Goal: Task Accomplishment & Management: Manage account settings

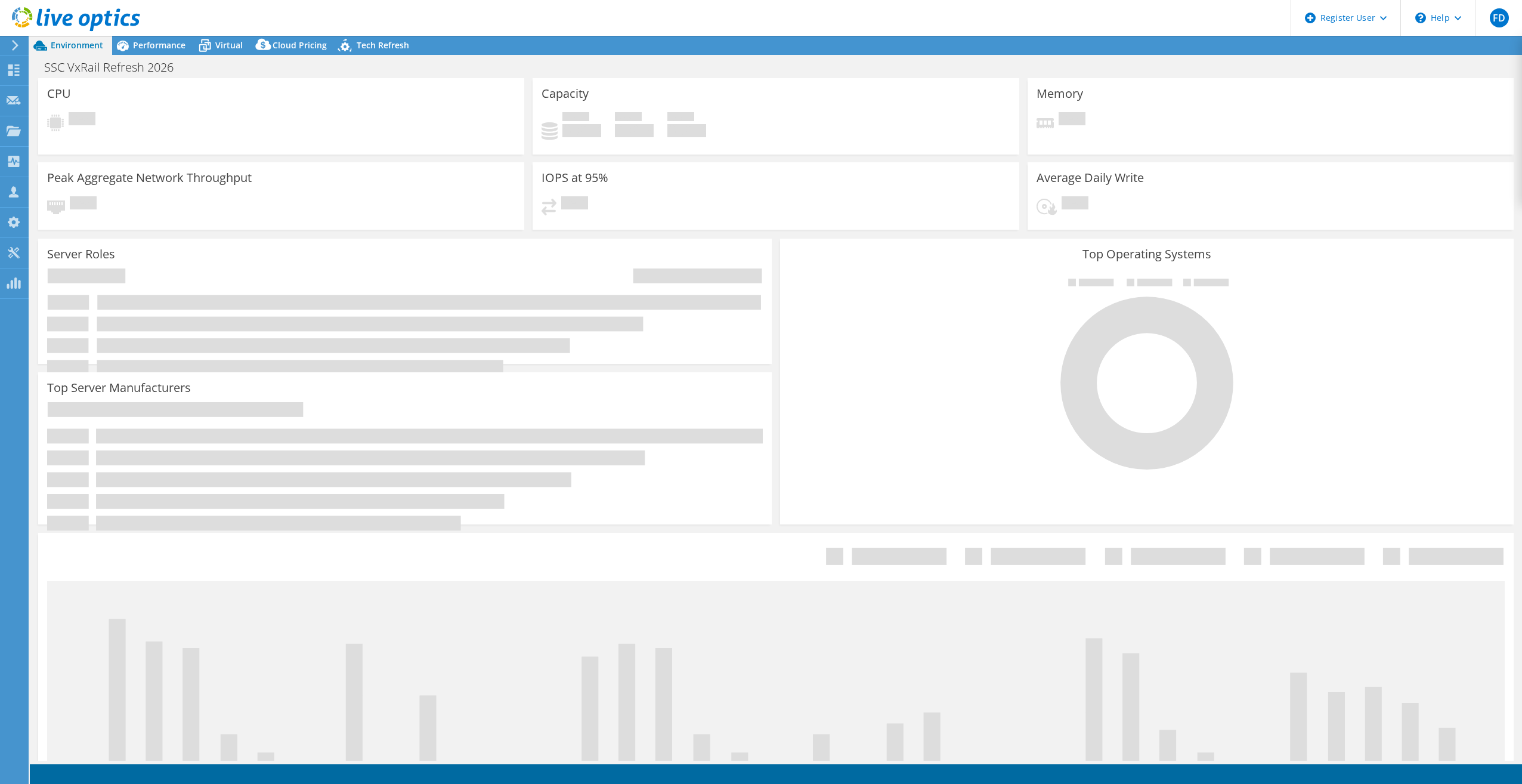
select select "USD"
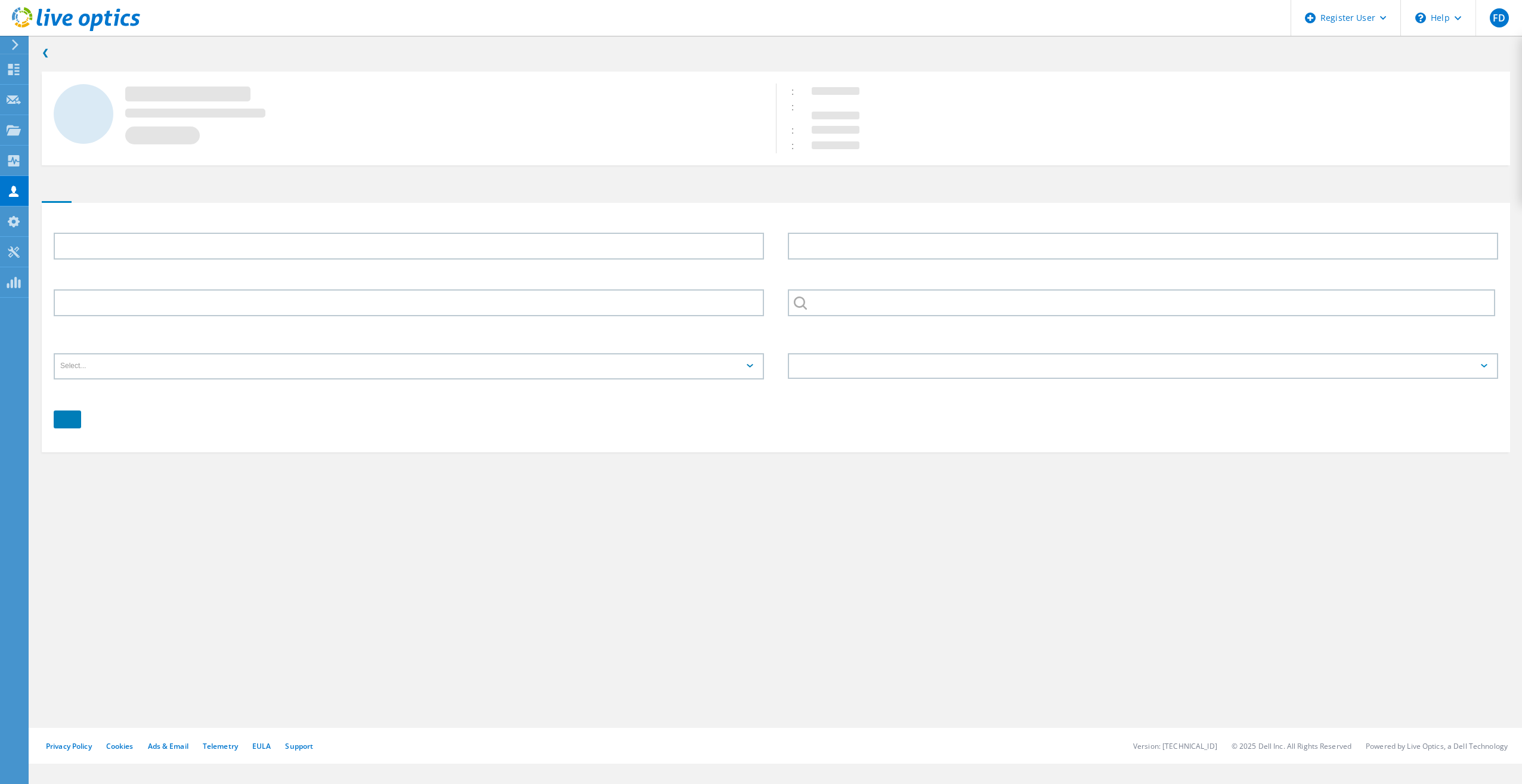
type input "[PERSON_NAME]"
type input "595685928"
type input "English"
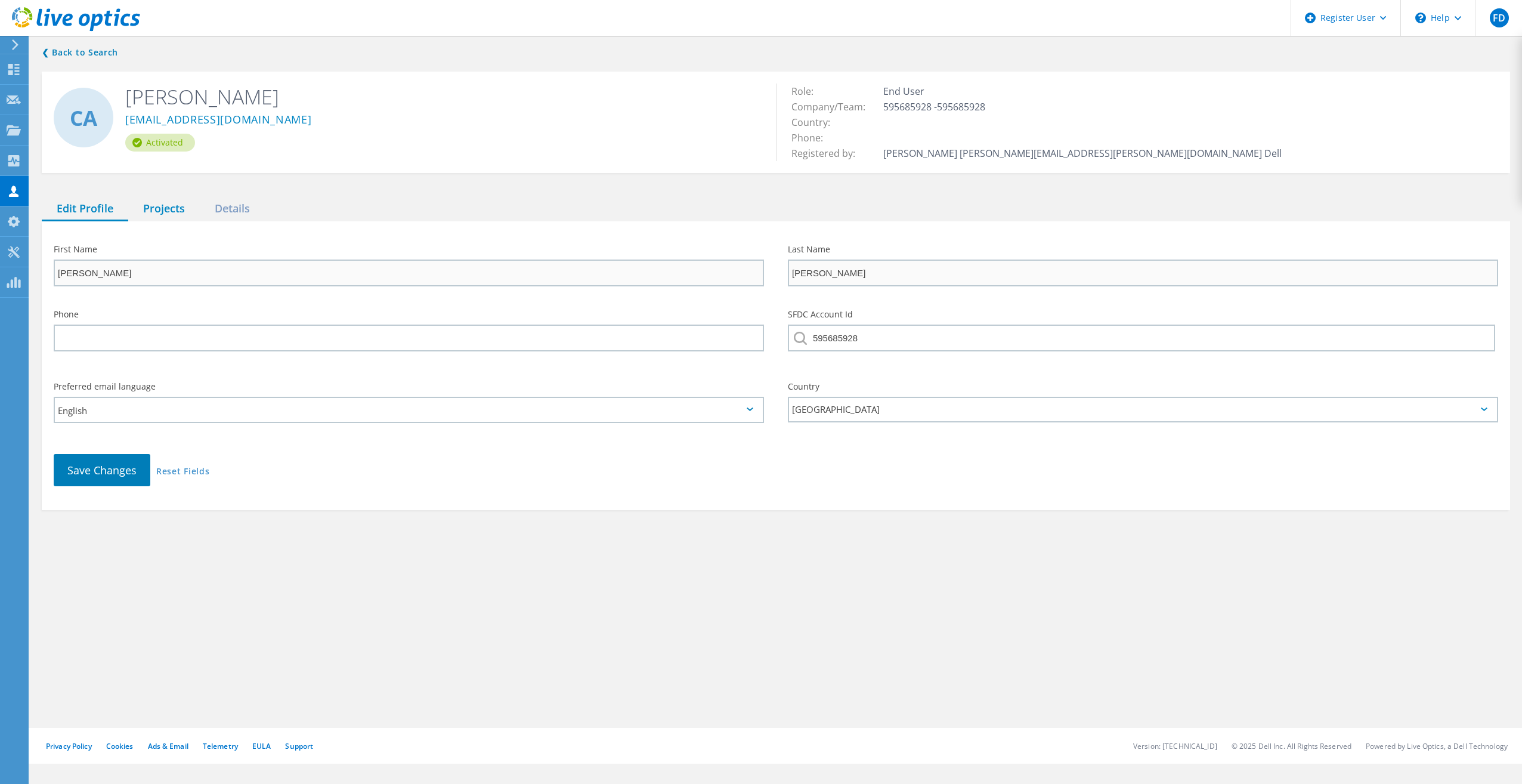
click at [168, 206] on div "Projects" at bounding box center [164, 209] width 72 height 25
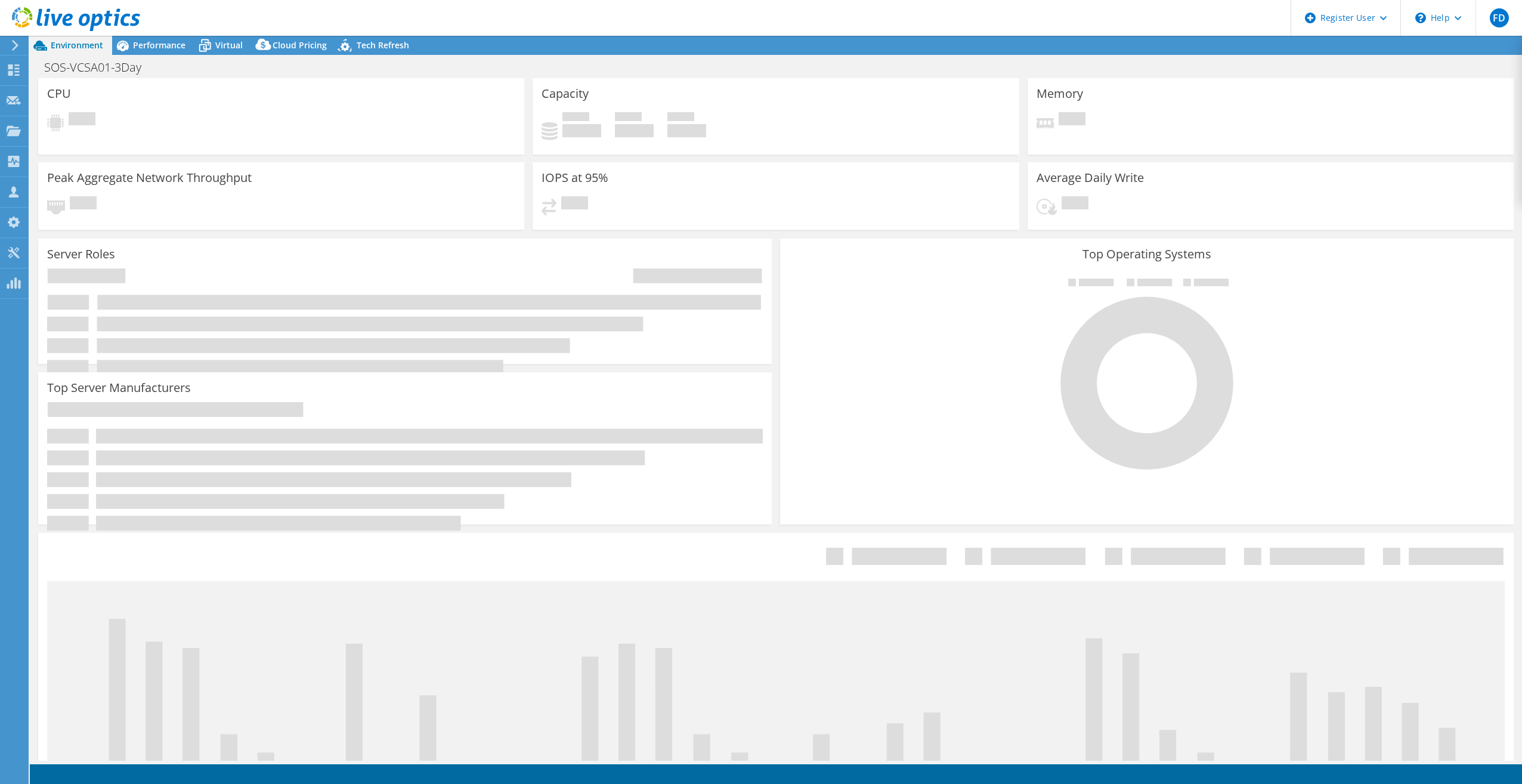
select select "USD"
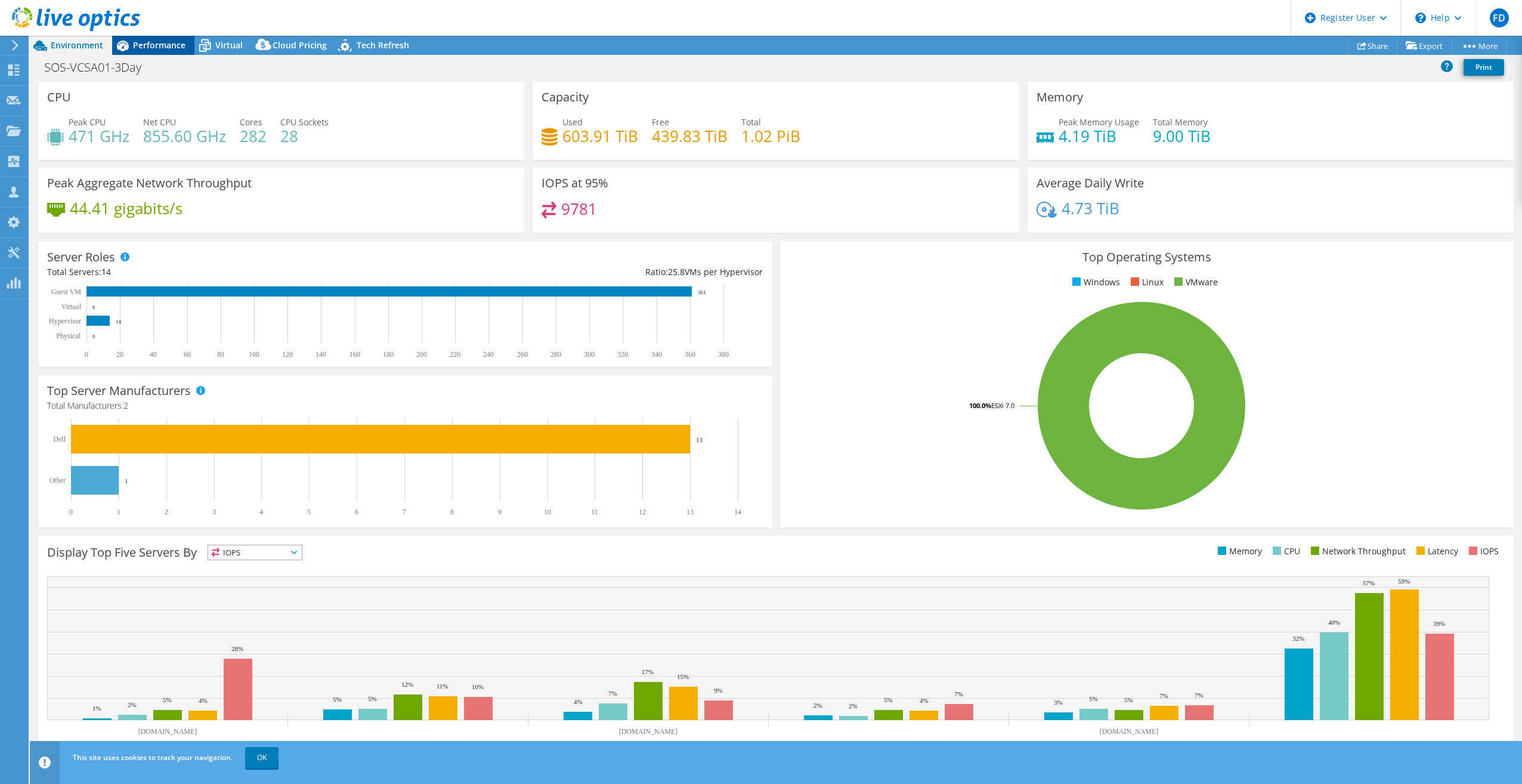
click at [151, 41] on span "Performance" at bounding box center [159, 45] width 52 height 12
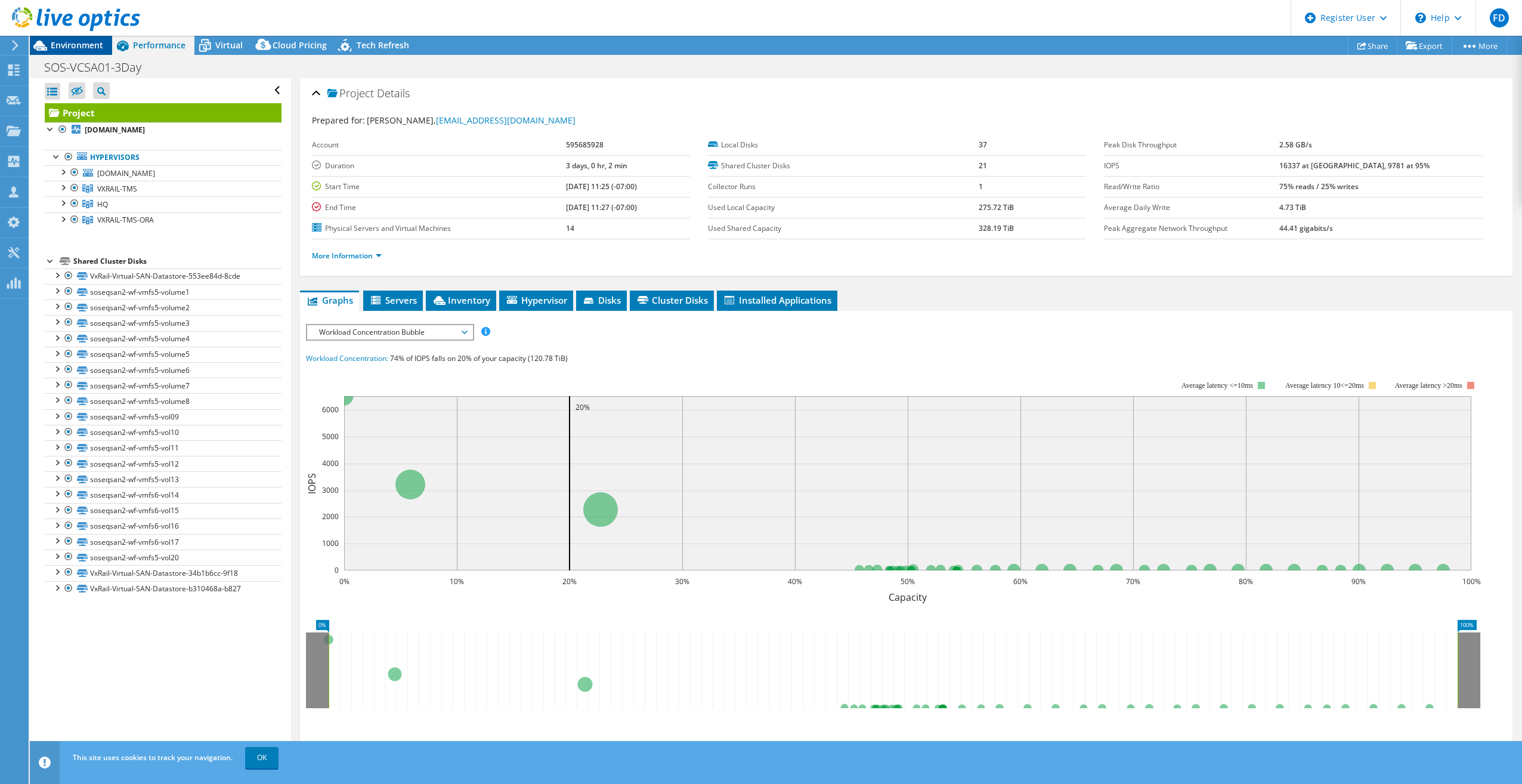
click at [94, 41] on span "Environment" at bounding box center [76, 45] width 52 height 12
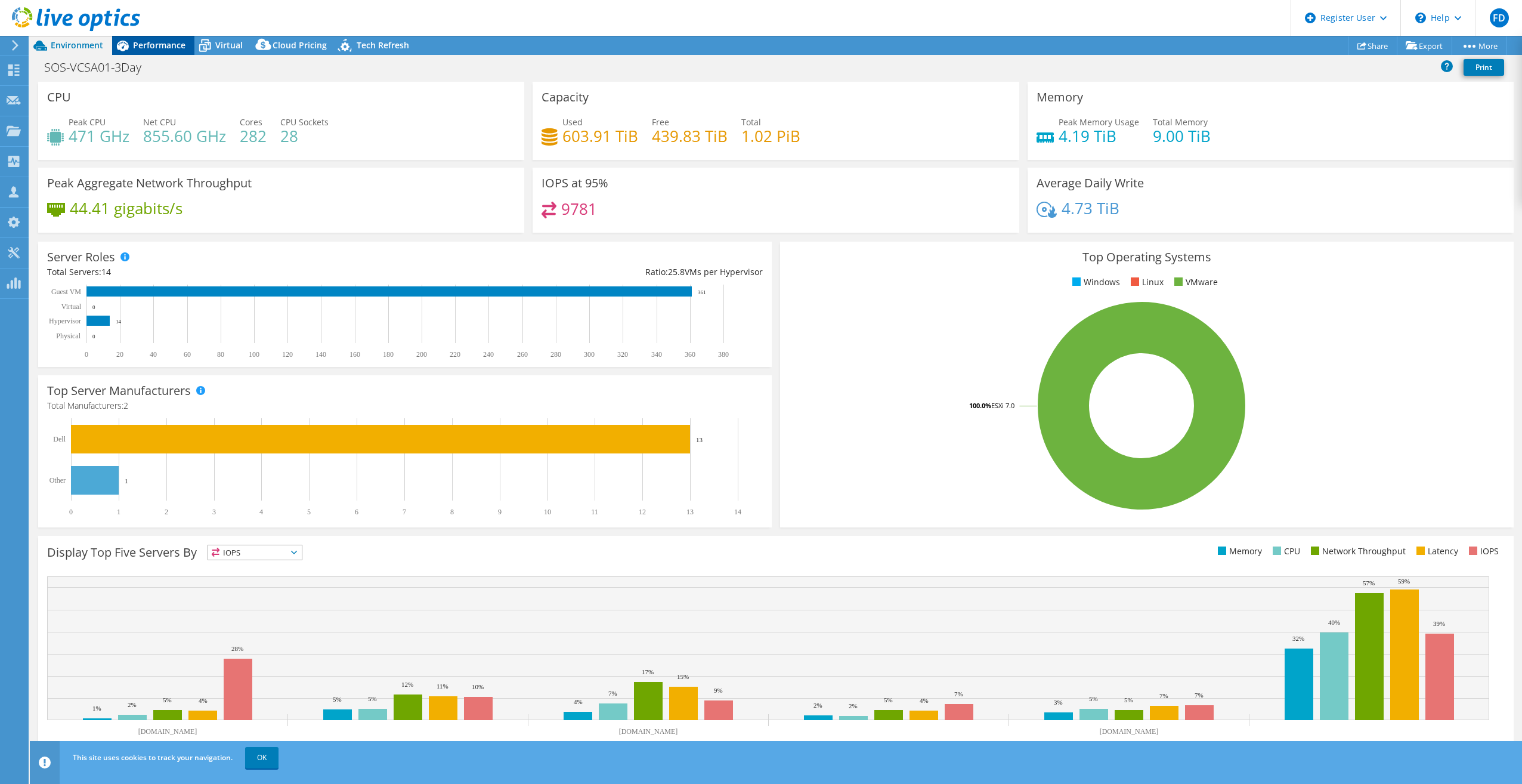
click at [123, 45] on icon at bounding box center [122, 45] width 12 height 11
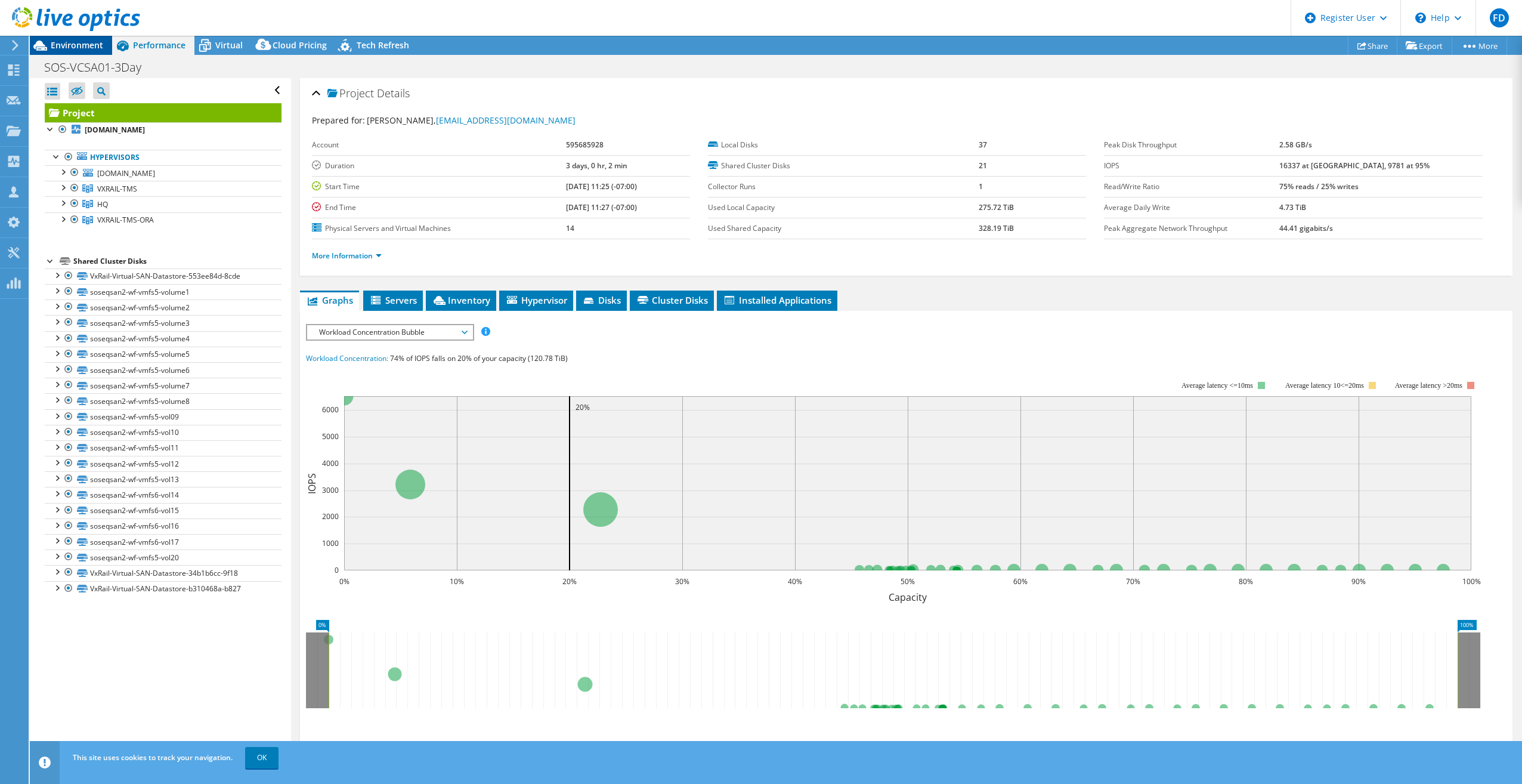
click at [99, 48] on span "Environment" at bounding box center [76, 45] width 52 height 12
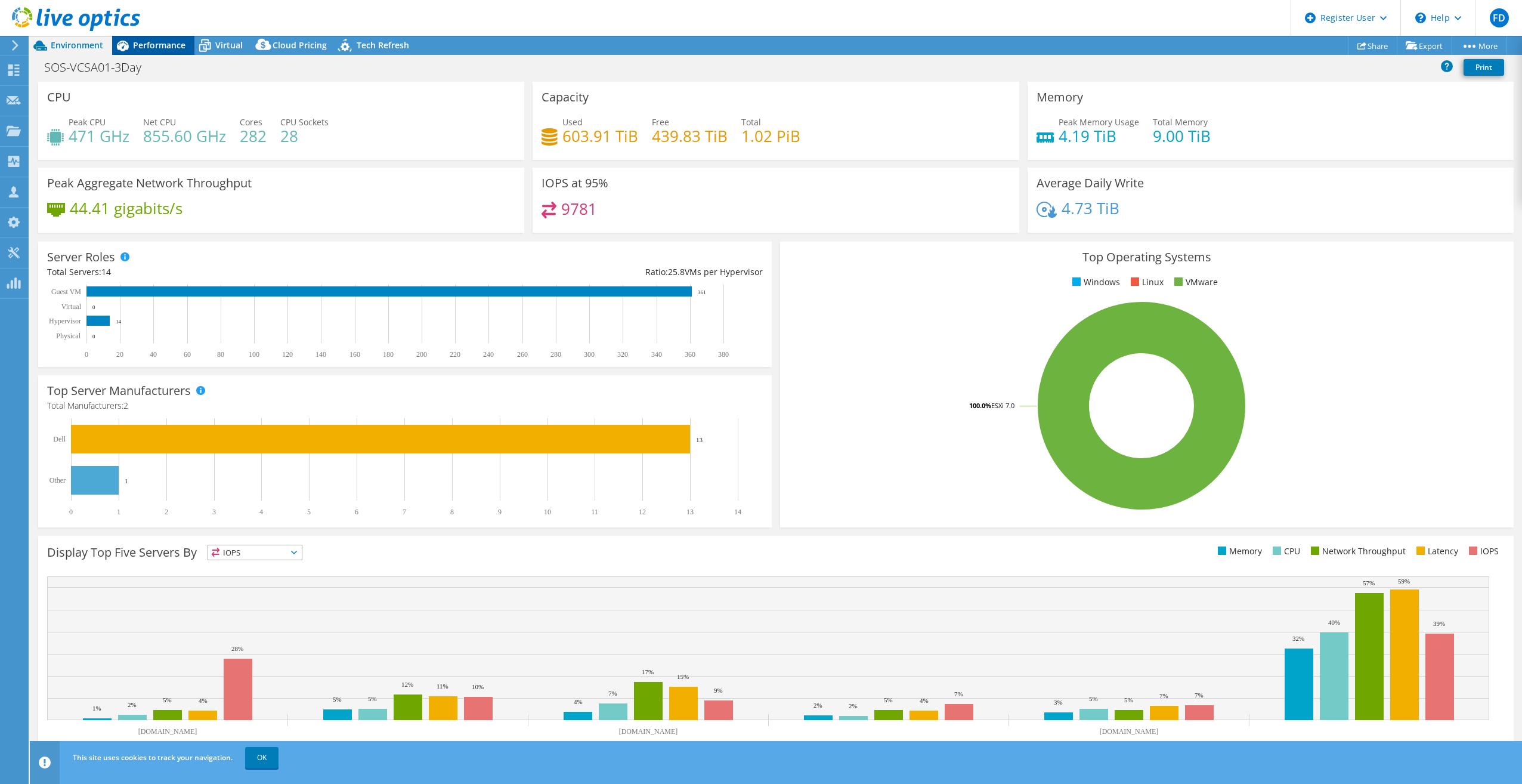
click at [143, 37] on div "Performance" at bounding box center [154, 45] width 83 height 19
